Goal: Information Seeking & Learning: Learn about a topic

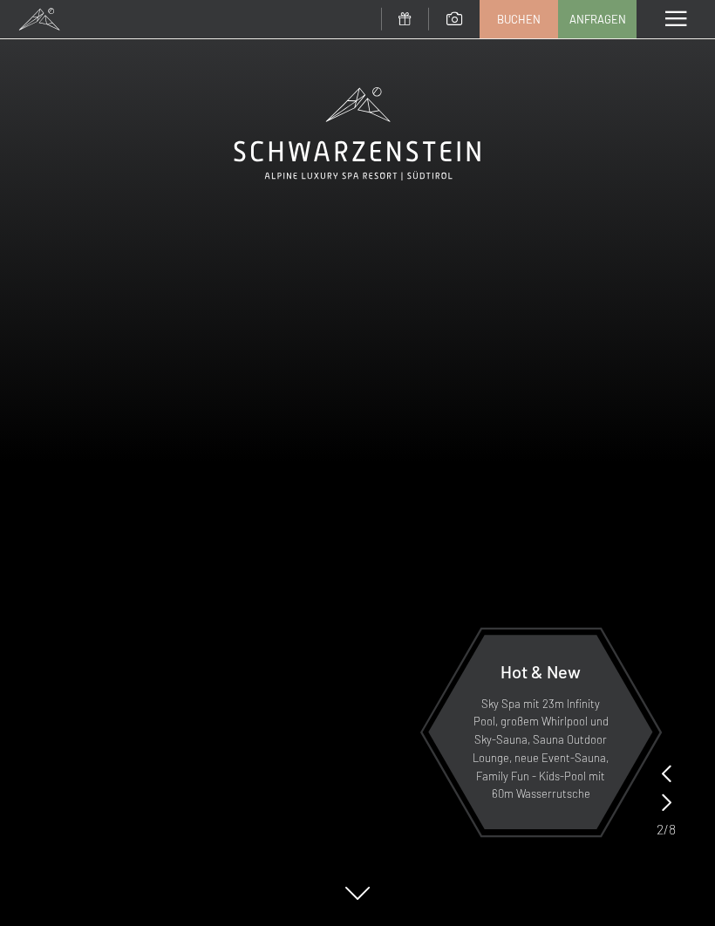
click at [672, 24] on span at bounding box center [675, 19] width 21 height 16
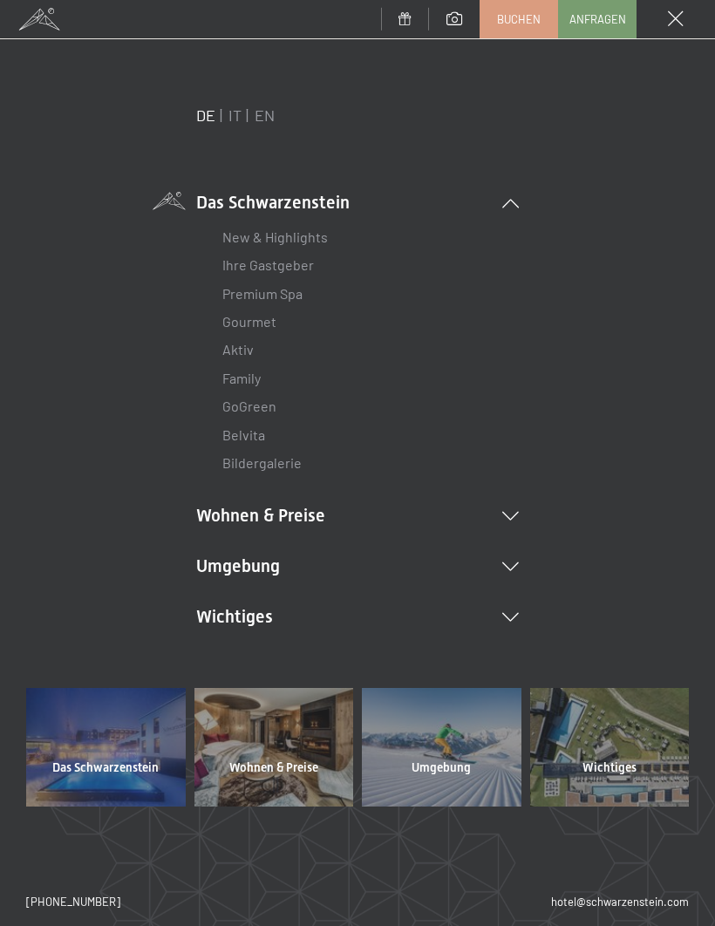
click at [494, 517] on li "Wohnen & Preise Inklusivleistungen Zimmer & Preise Liste Angebote Liste Familie…" at bounding box center [357, 515] width 323 height 24
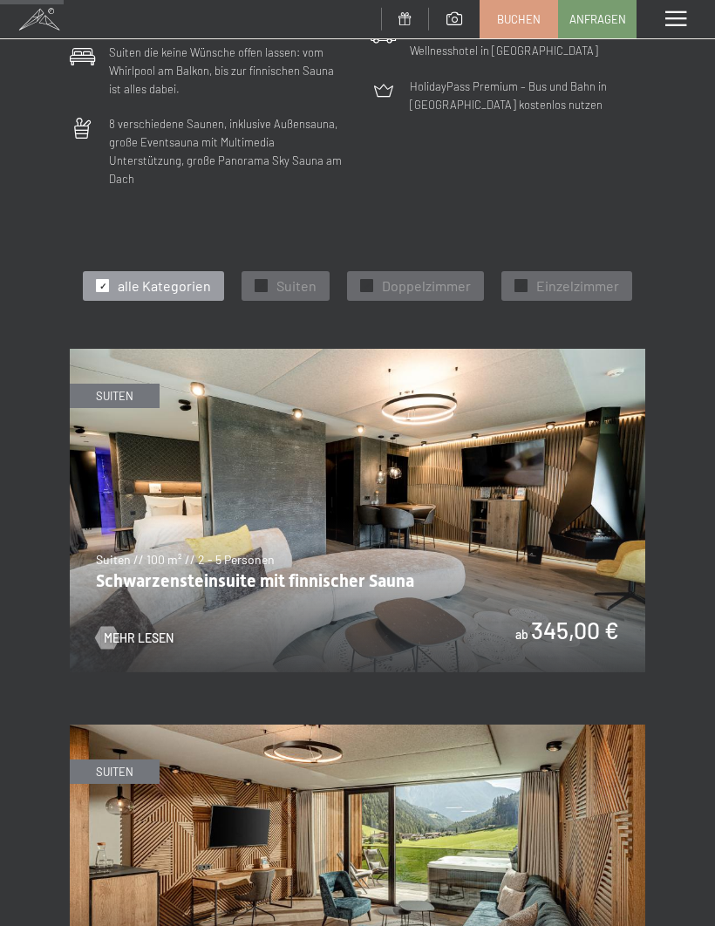
scroll to position [589, 0]
click at [161, 629] on span "Mehr Lesen" at bounding box center [139, 637] width 70 height 17
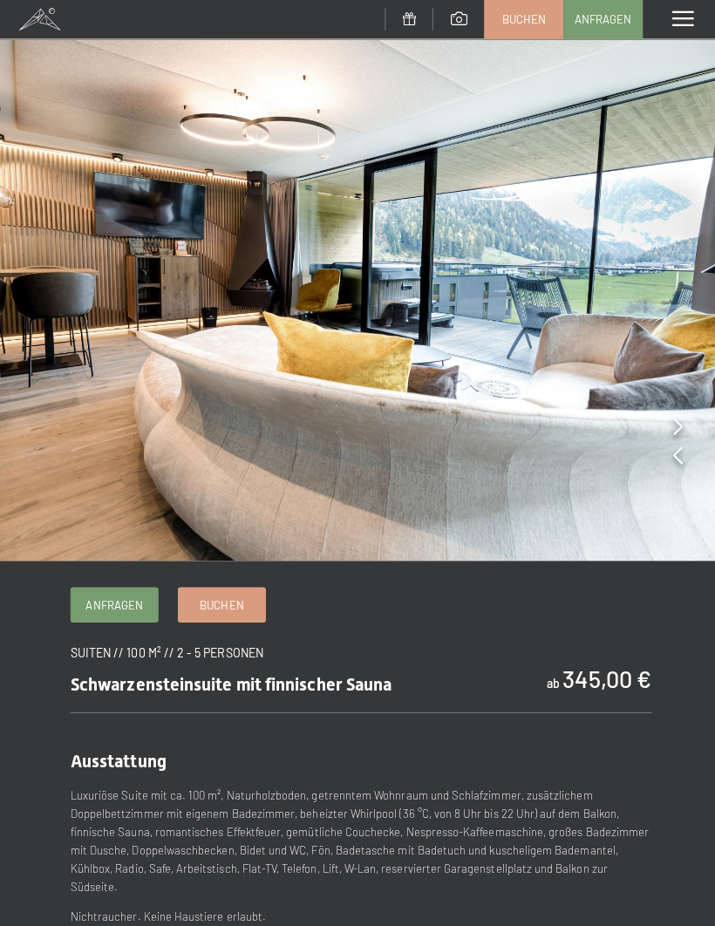
click at [666, 19] on span at bounding box center [675, 19] width 21 height 16
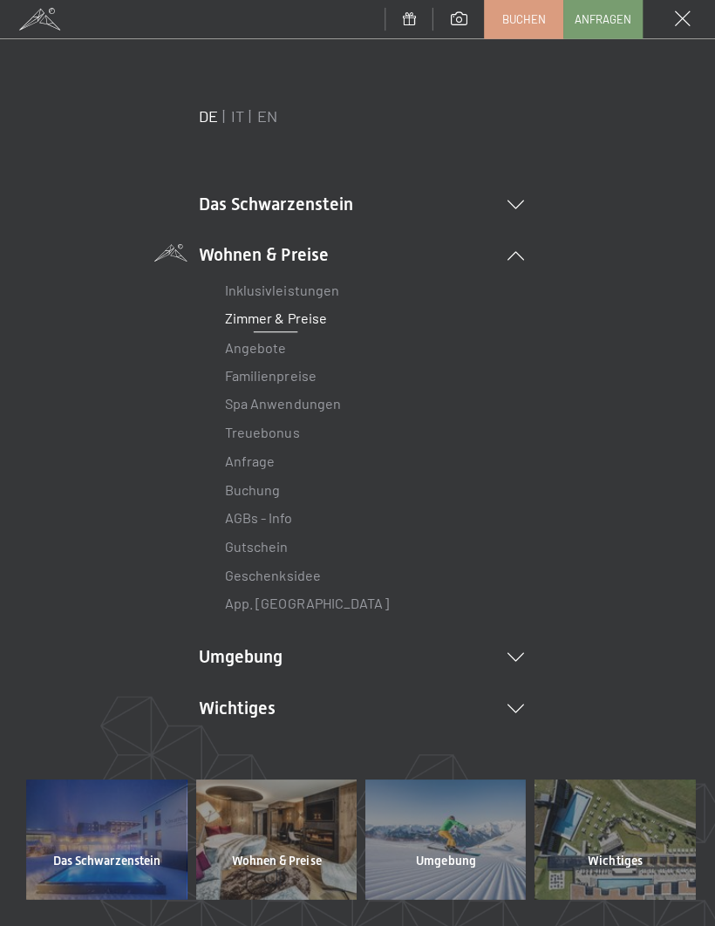
click at [96, 856] on span "Das Schwarzenstein" at bounding box center [105, 853] width 106 height 17
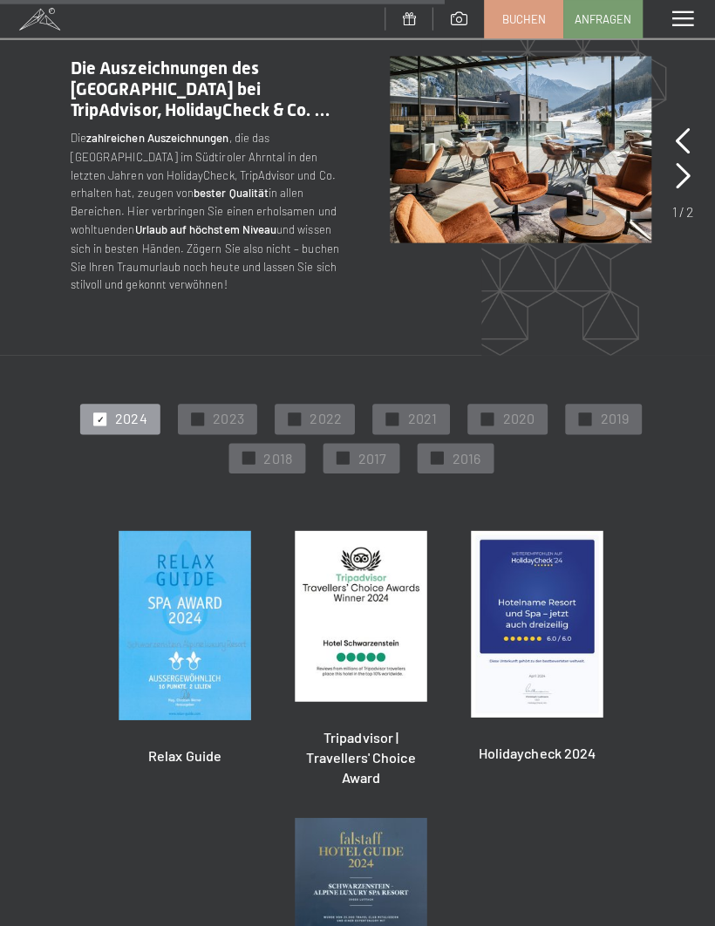
scroll to position [2496, 0]
